Goal: Task Accomplishment & Management: Use online tool/utility

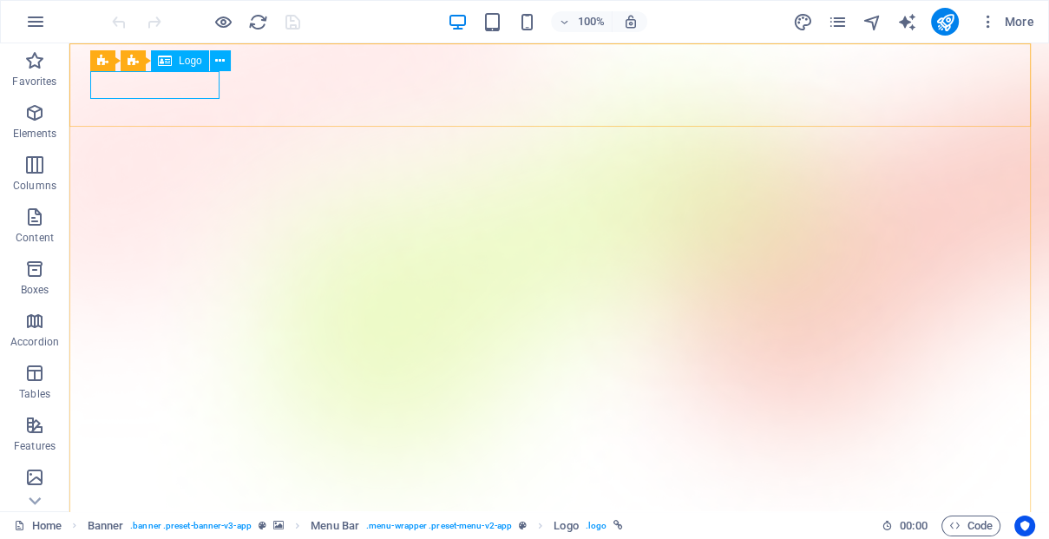
click at [196, 59] on span "Logo" at bounding box center [190, 61] width 23 height 10
click at [183, 62] on span "Logo" at bounding box center [190, 61] width 23 height 10
click at [164, 68] on icon at bounding box center [165, 60] width 14 height 21
click at [121, 59] on span "Banner" at bounding box center [112, 54] width 34 height 10
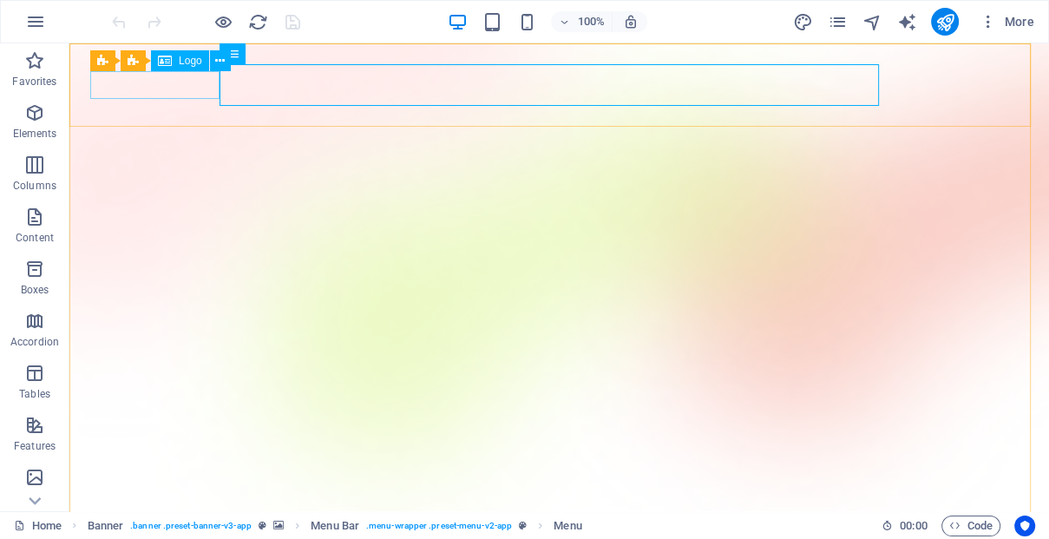
click at [180, 63] on span "Logo" at bounding box center [190, 61] width 23 height 10
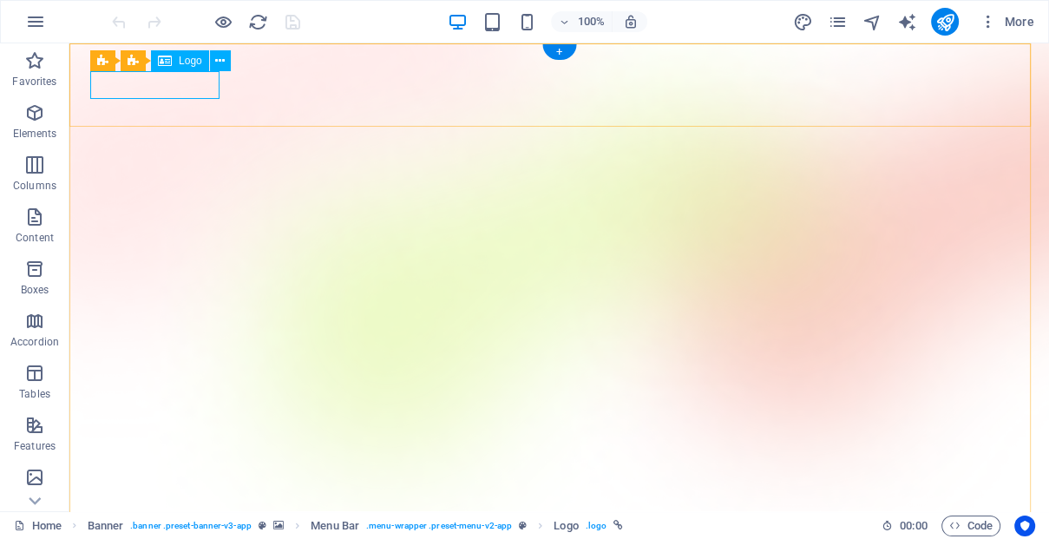
click at [215, 62] on icon at bounding box center [220, 61] width 10 height 18
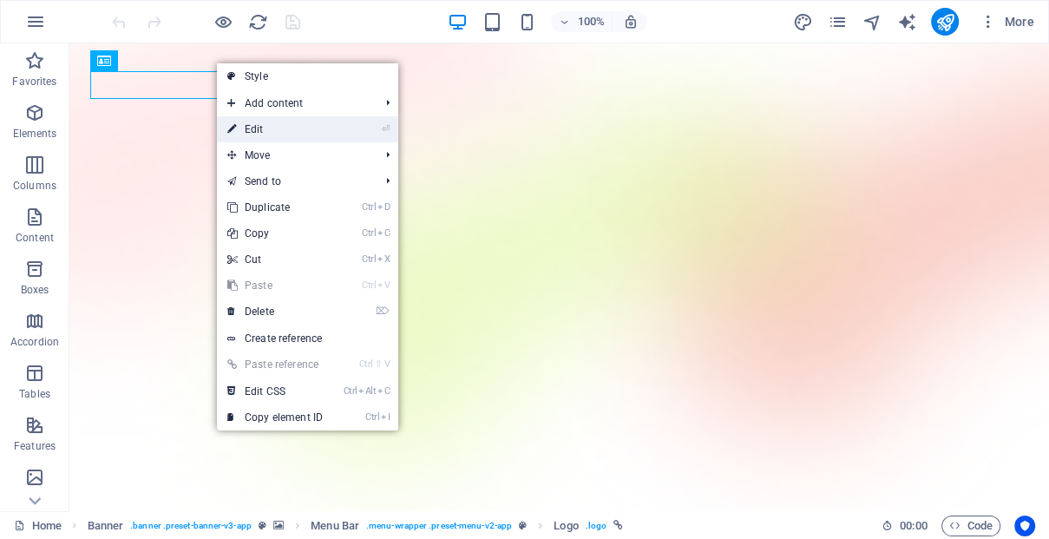
click at [268, 134] on link "⏎ Edit" at bounding box center [275, 129] width 116 height 26
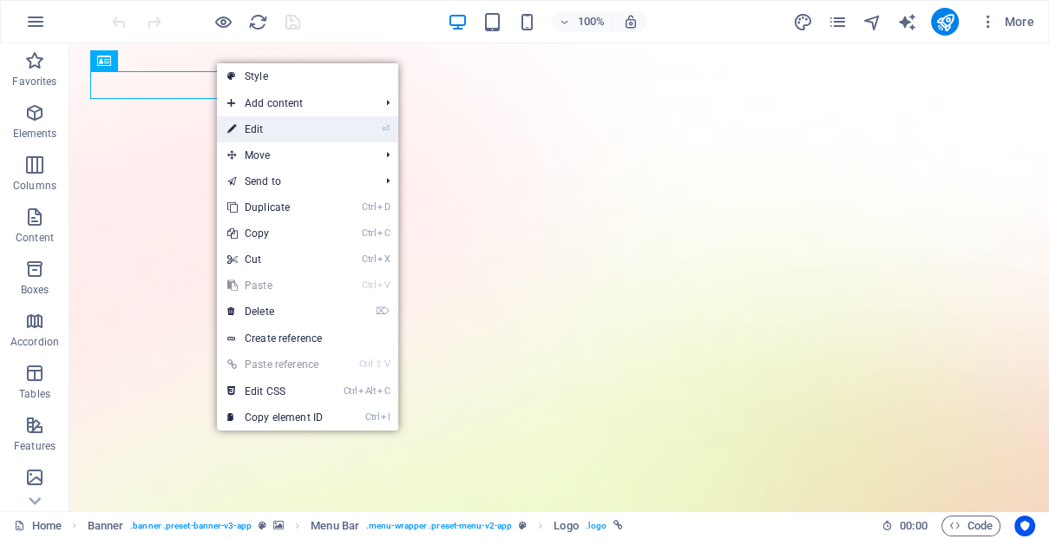
select select "px"
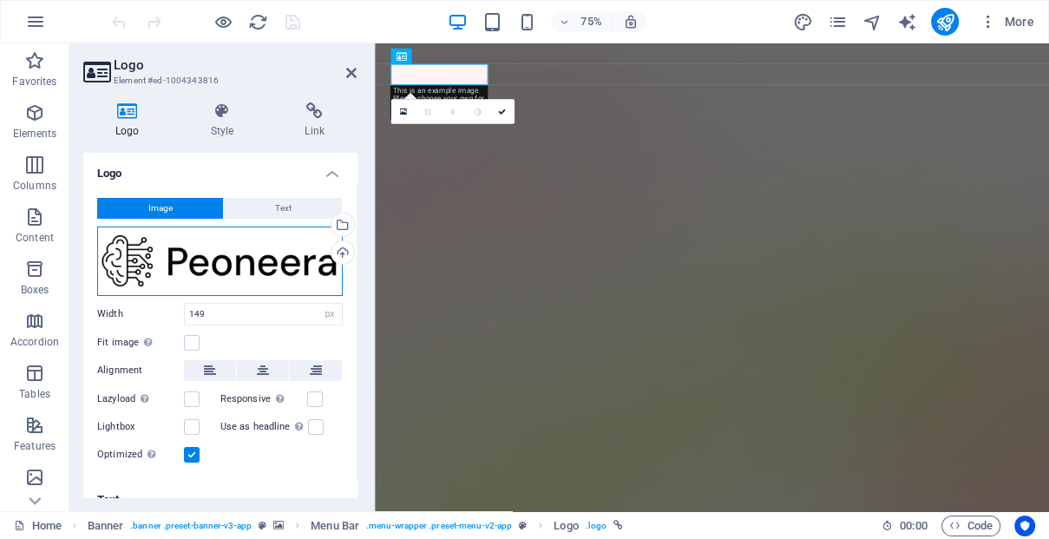
click at [220, 252] on div "Drag files here, click to choose files or select files from Files or our free s…" at bounding box center [220, 261] width 246 height 69
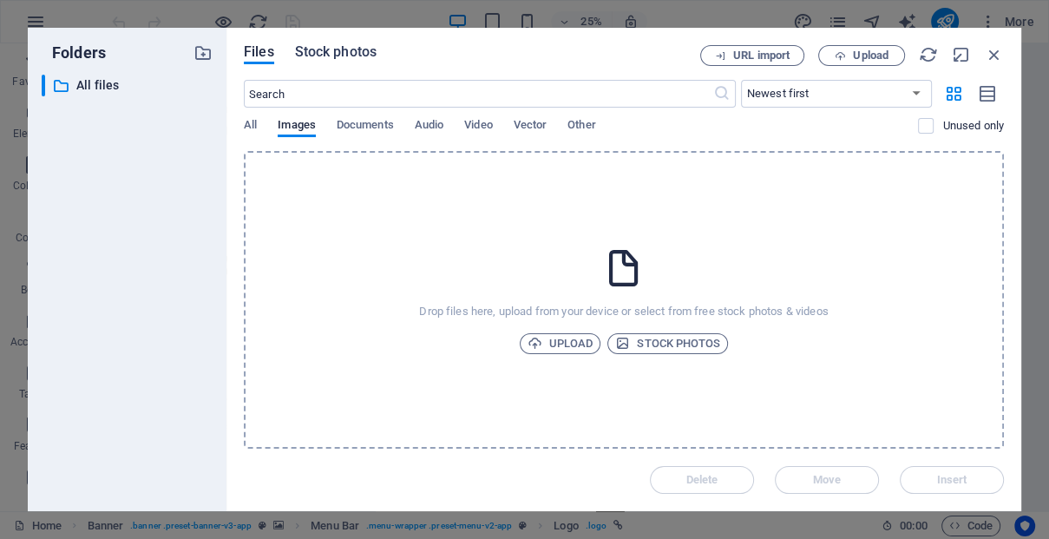
click at [353, 58] on span "Stock photos" at bounding box center [336, 52] width 82 height 21
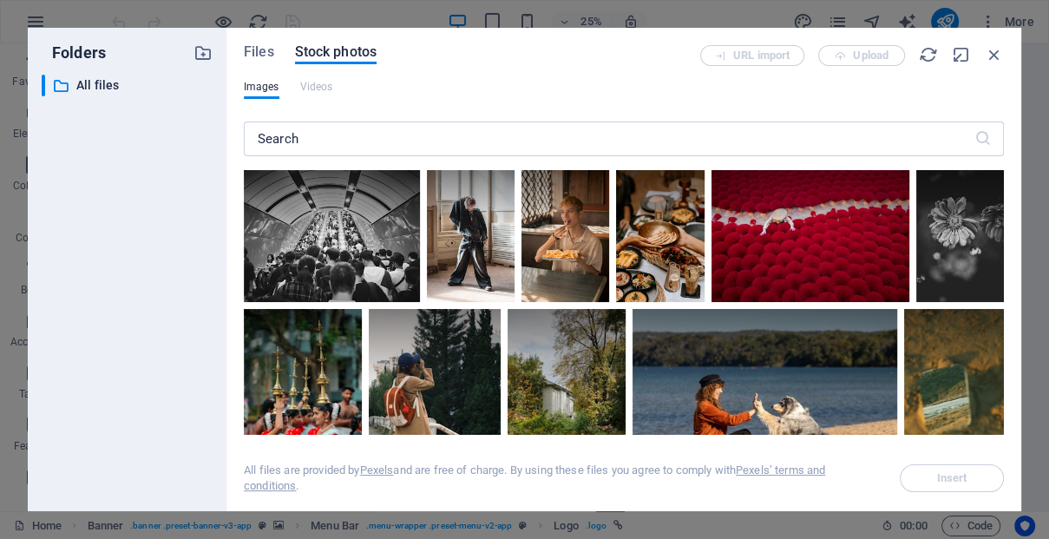
drag, startPoint x: 1035, startPoint y: 80, endPoint x: 1029, endPoint y: 113, distance: 33.5
click at [1029, 113] on div "Folders ​ All files All files Files Stock photos URL import Upload Images Video…" at bounding box center [524, 269] width 1049 height 539
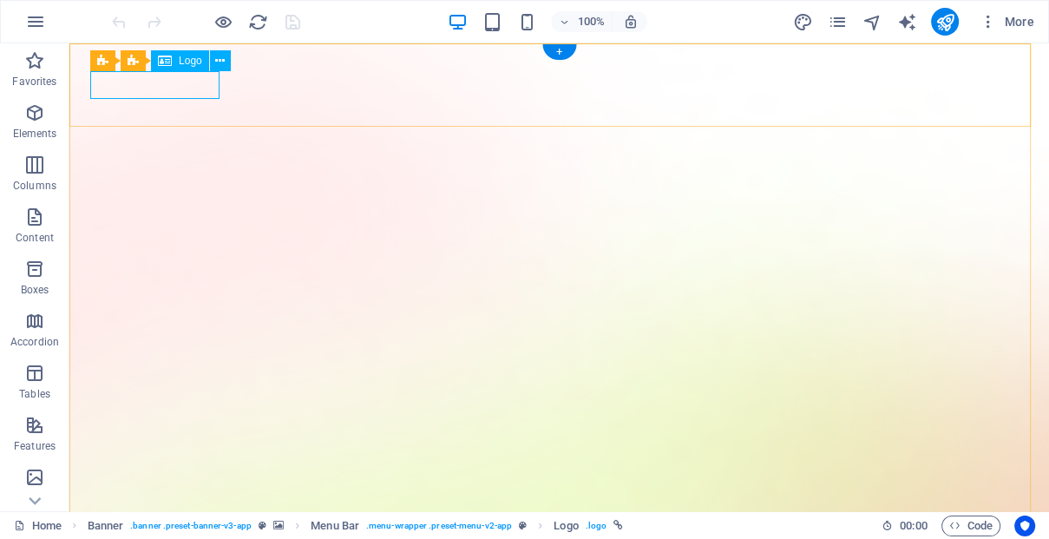
select select "px"
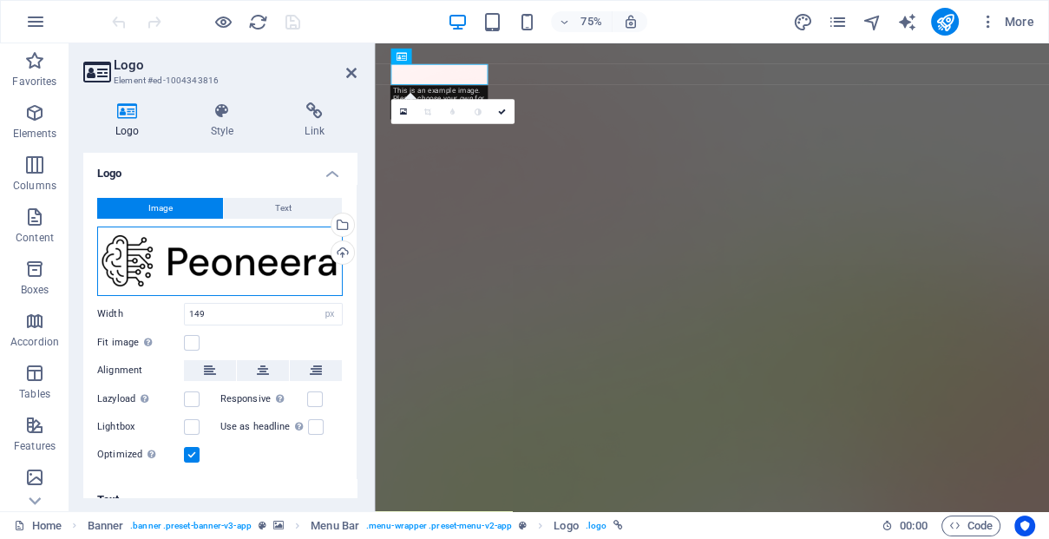
click at [148, 259] on div "Drag files here, click to choose files or select files from Files or our free s…" at bounding box center [220, 261] width 246 height 69
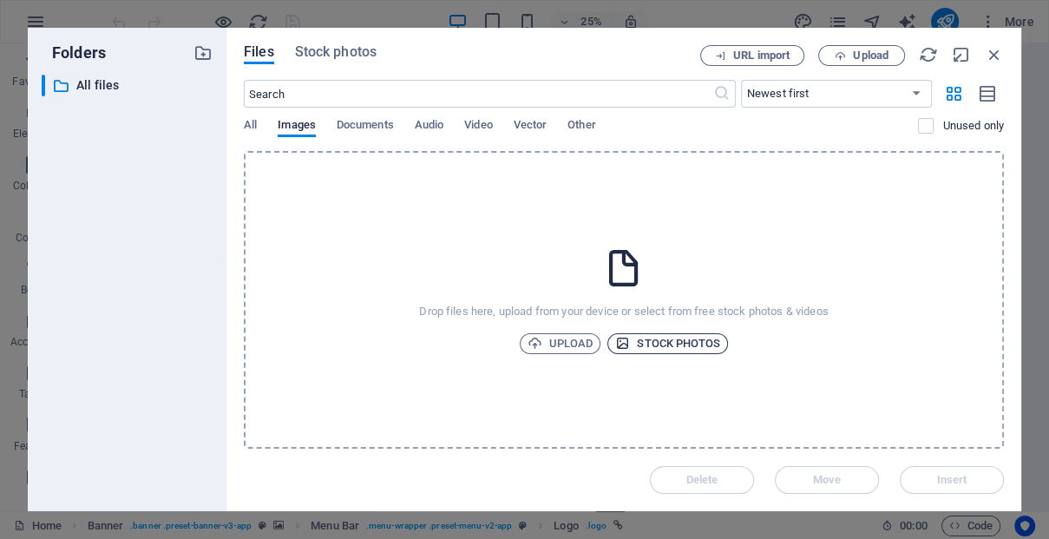
click at [665, 342] on span "Stock photos" at bounding box center [667, 343] width 105 height 21
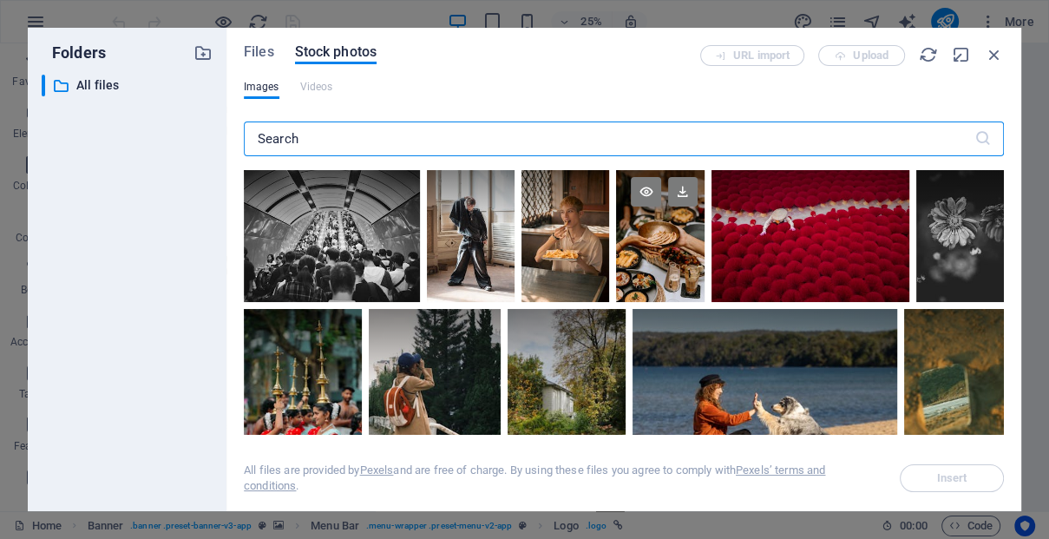
click at [704, 262] on div at bounding box center [660, 236] width 88 height 132
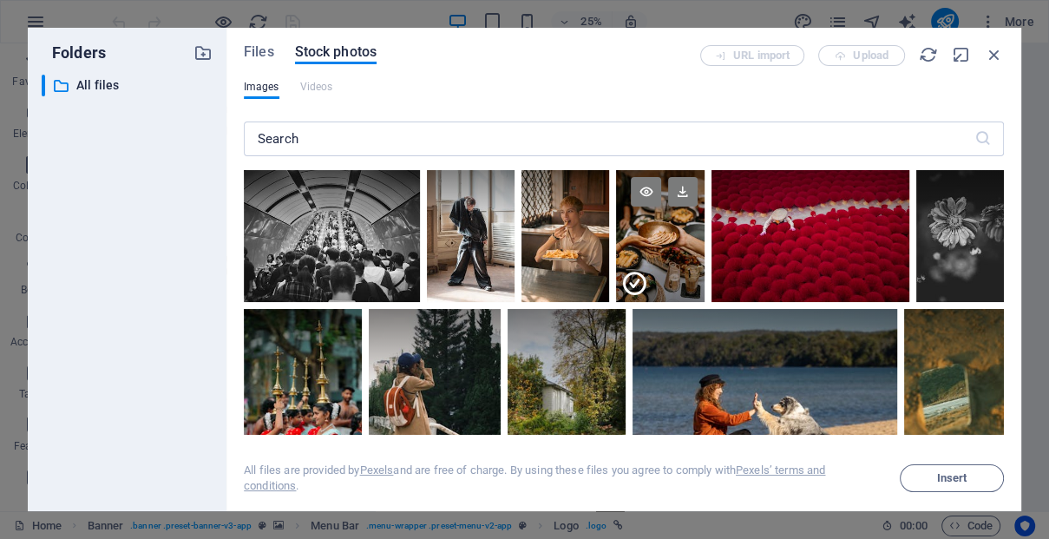
click at [704, 262] on div at bounding box center [660, 269] width 88 height 66
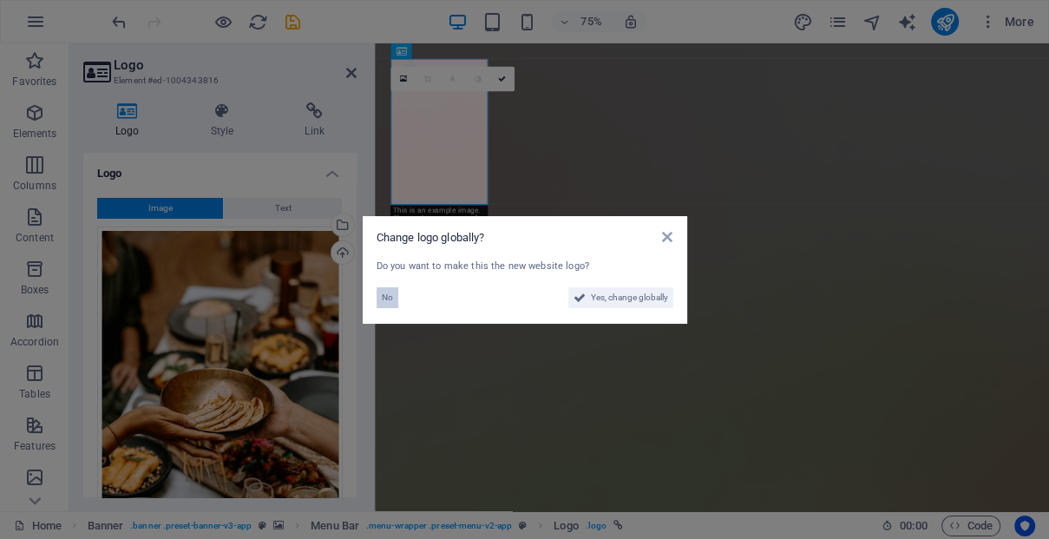
click at [393, 299] on button "No" at bounding box center [388, 297] width 22 height 21
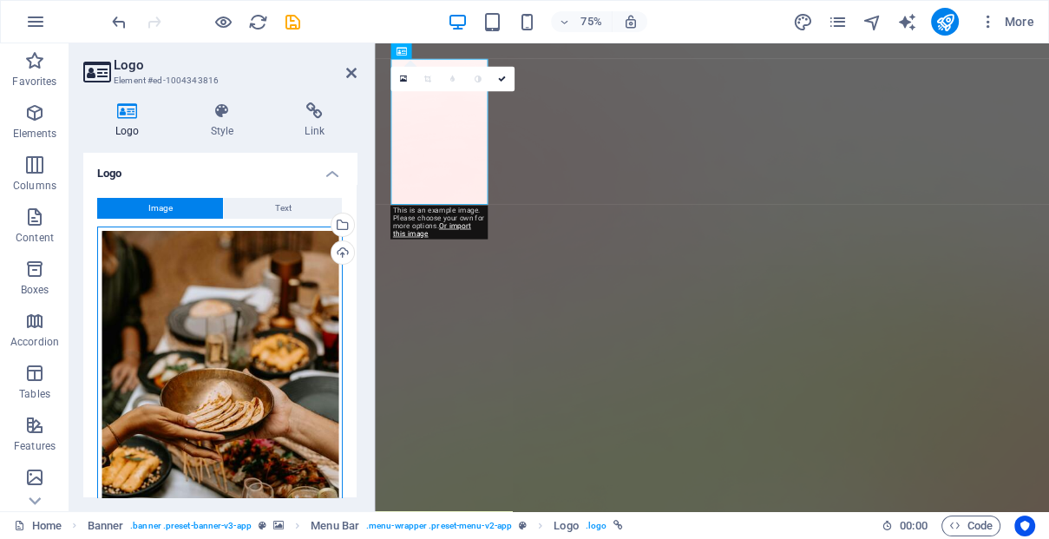
click at [194, 324] on div "Drag files here, click to choose files or select files from Files or our free s…" at bounding box center [220, 409] width 246 height 364
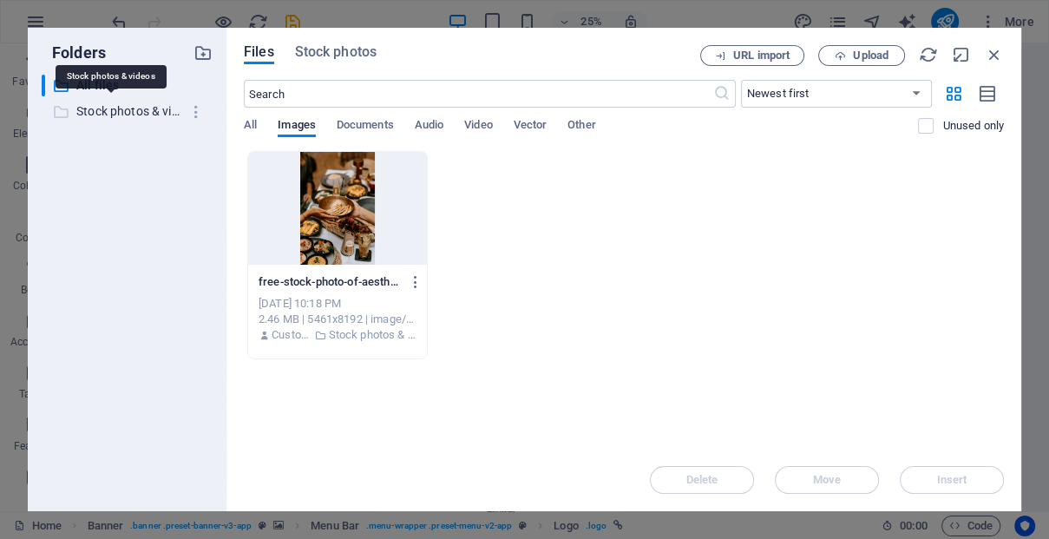
click at [126, 110] on p "Stock photos & videos" at bounding box center [128, 112] width 104 height 20
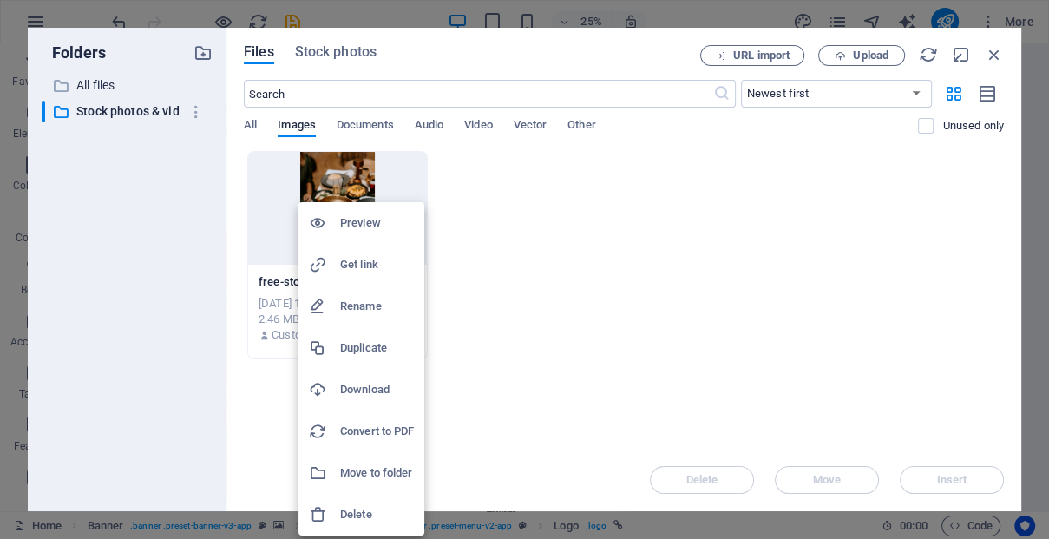
click at [367, 512] on h6 "Delete" at bounding box center [377, 514] width 74 height 21
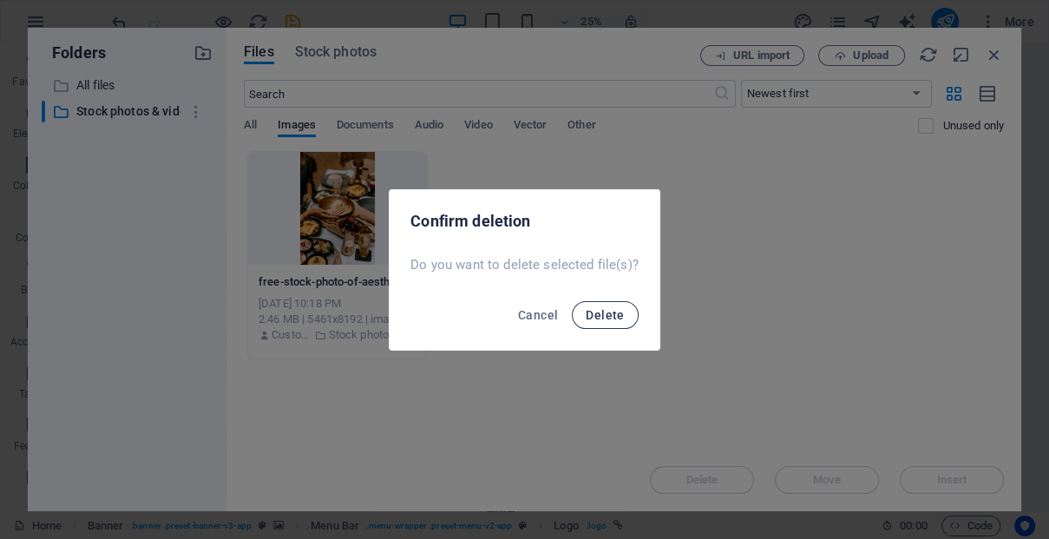
click at [599, 316] on span "Delete" at bounding box center [605, 315] width 38 height 14
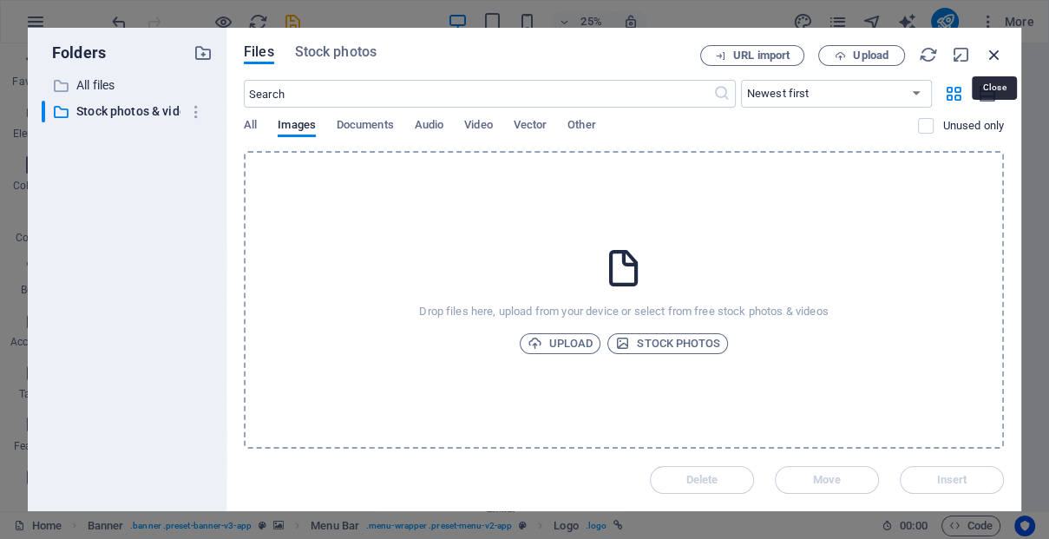
click at [996, 53] on icon "button" at bounding box center [994, 54] width 19 height 19
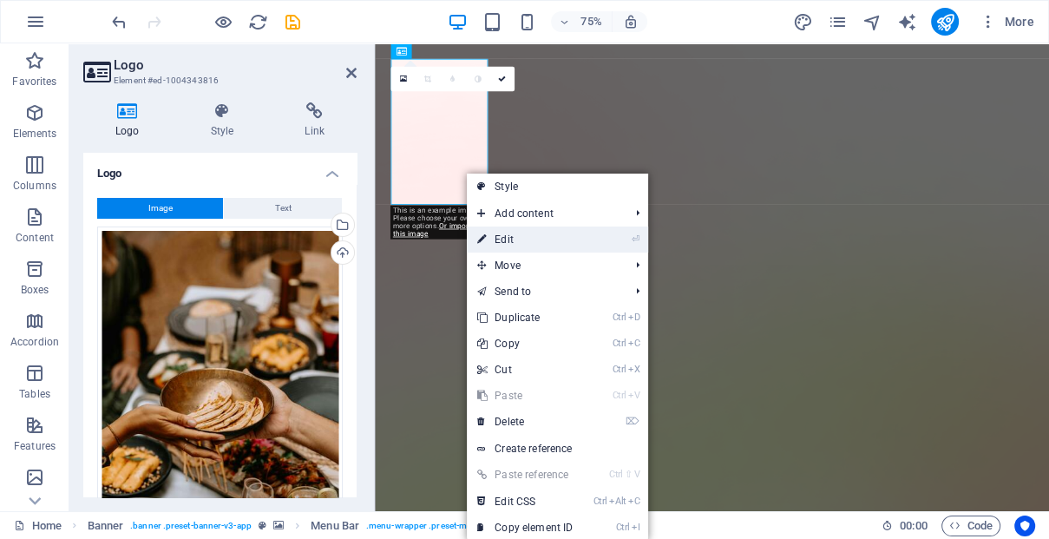
click at [521, 236] on link "⏎ Edit" at bounding box center [525, 240] width 116 height 26
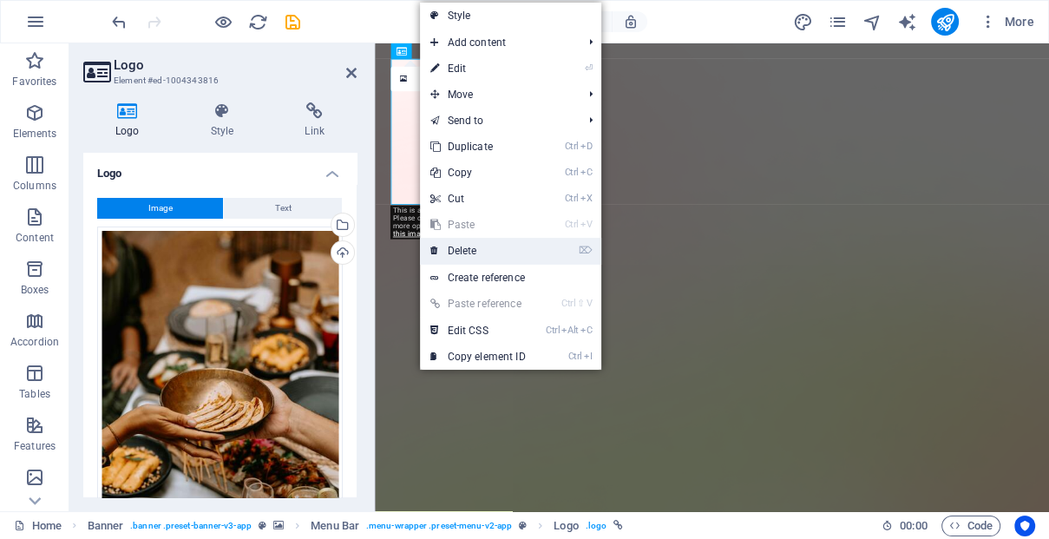
click at [480, 256] on link "⌦ Delete" at bounding box center [478, 251] width 116 height 26
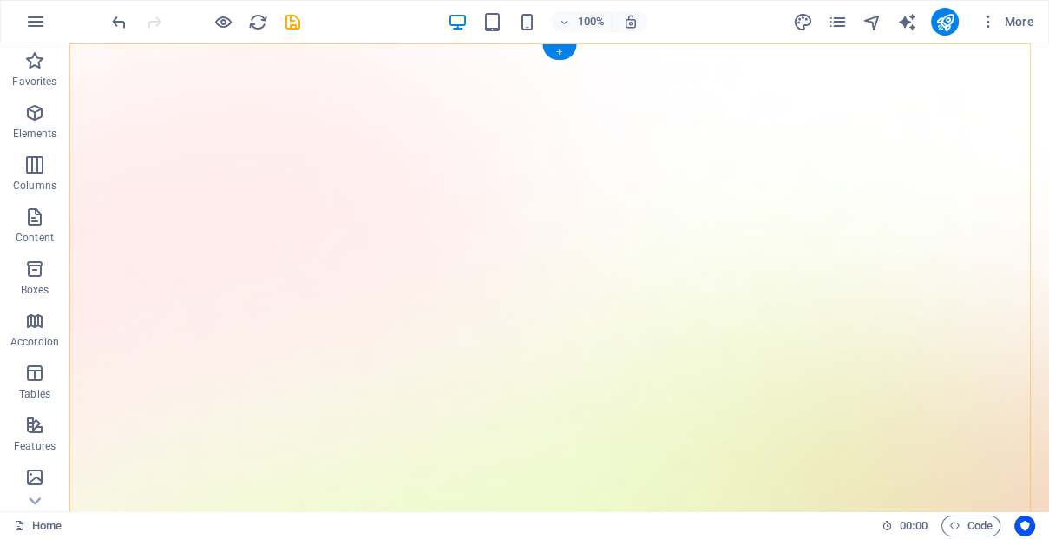
click at [557, 53] on div "+" at bounding box center [559, 52] width 34 height 16
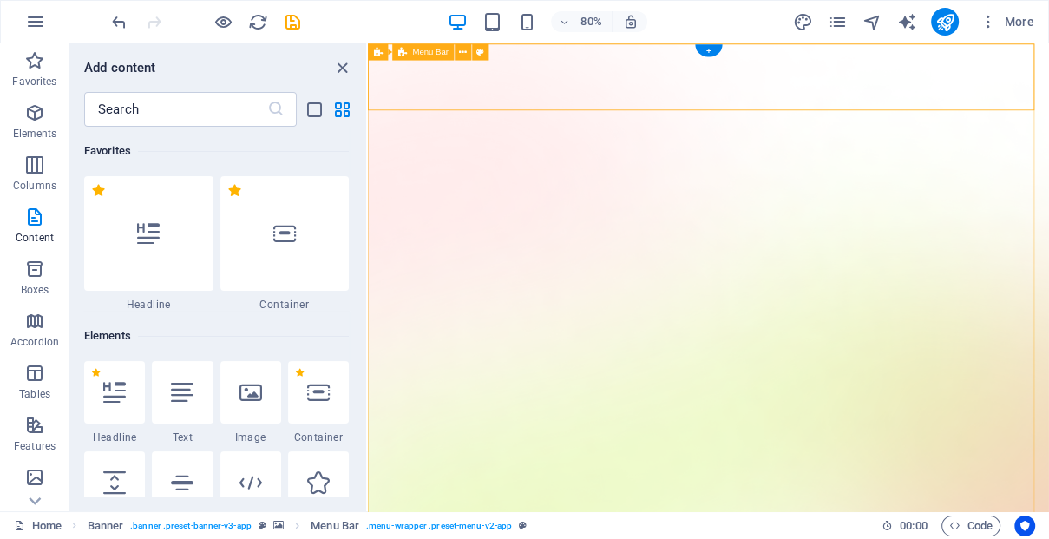
scroll to position [3037, 0]
